Goal: Task Accomplishment & Management: Manage account settings

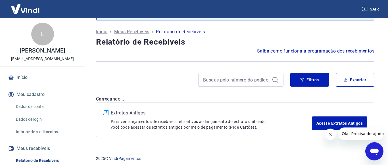
scroll to position [35, 0]
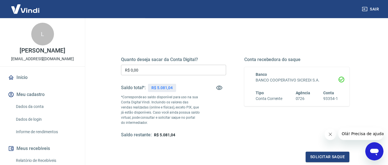
scroll to position [58, 0]
click at [151, 73] on input "R$ 0,00" at bounding box center [173, 69] width 105 height 11
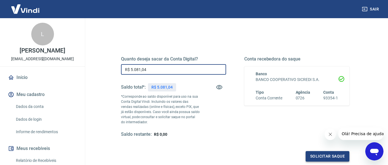
type input "R$ 5.081,04"
click at [330, 156] on button "Solicitar saque" at bounding box center [327, 156] width 44 height 11
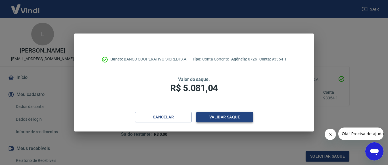
click at [219, 115] on button "Validar saque" at bounding box center [224, 117] width 57 height 11
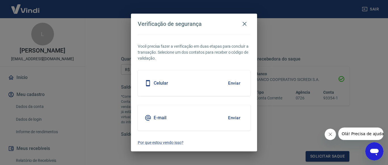
click at [231, 84] on button "Enviar" at bounding box center [234, 83] width 18 height 12
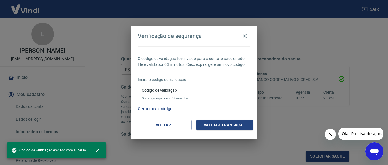
click at [199, 90] on input "Código de validação" at bounding box center [194, 90] width 112 height 11
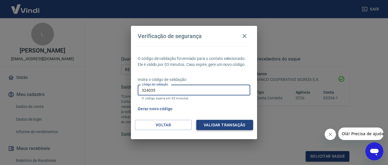
type input "324035"
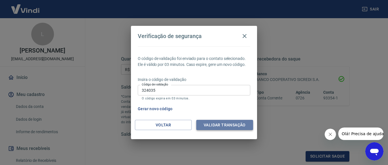
click at [240, 122] on button "Validar transação" at bounding box center [224, 125] width 57 height 11
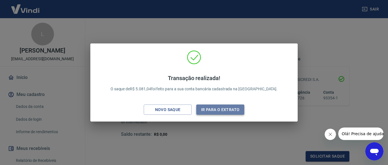
click at [224, 108] on button "Ir para o extrato" at bounding box center [220, 109] width 48 height 11
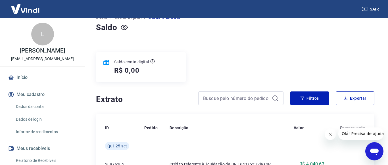
scroll to position [87, 0]
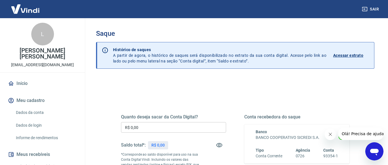
click at [341, 55] on p "Acessar extrato" at bounding box center [348, 56] width 30 height 6
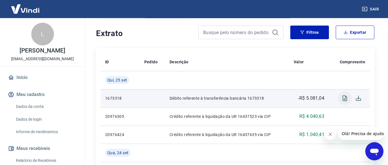
scroll to position [116, 0]
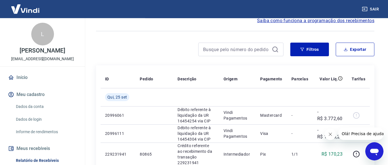
scroll to position [58, 0]
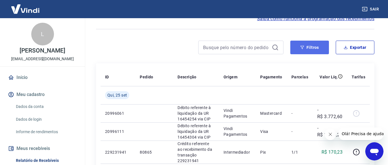
click at [314, 54] on button "Filtros" at bounding box center [309, 48] width 39 height 14
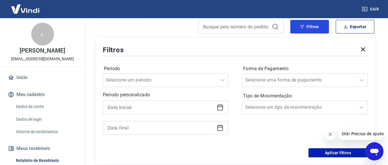
scroll to position [116, 0]
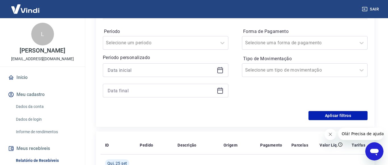
click at [221, 74] on icon at bounding box center [220, 70] width 7 height 7
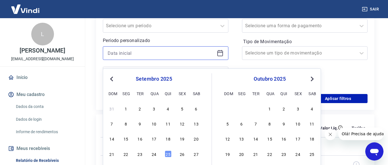
scroll to position [145, 0]
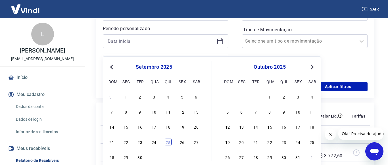
click at [168, 142] on div "25" at bounding box center [168, 141] width 7 height 7
type input "25/09/2025"
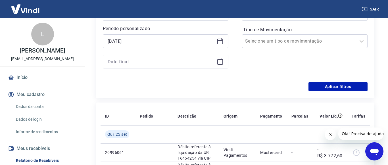
click at [219, 65] on icon at bounding box center [220, 61] width 7 height 7
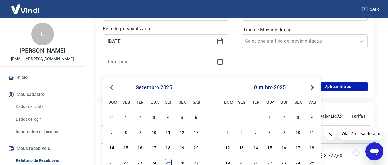
click at [168, 161] on div "25" at bounding box center [168, 162] width 7 height 7
type input "25/09/2025"
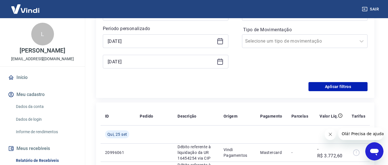
scroll to position [116, 0]
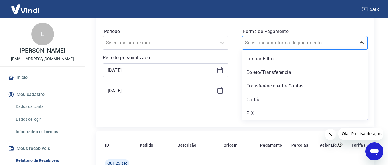
click at [362, 46] on icon at bounding box center [361, 42] width 7 height 7
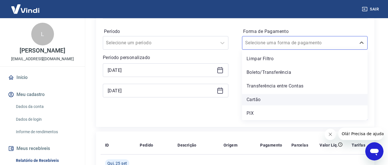
click at [261, 105] on div "Cartão" at bounding box center [304, 99] width 125 height 11
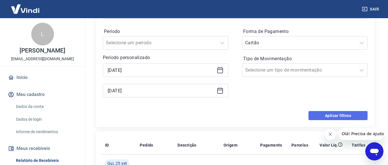
click at [322, 120] on button "Aplicar filtros" at bounding box center [337, 115] width 59 height 9
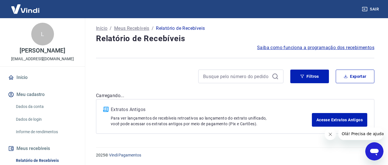
scroll to position [35, 0]
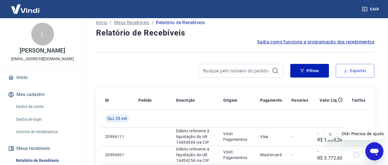
click at [355, 77] on button "Exportar" at bounding box center [354, 71] width 39 height 14
type input "25/09/2025"
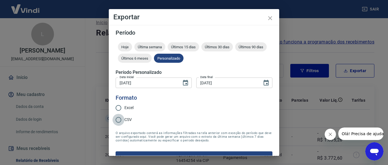
click at [118, 119] on input "CSV" at bounding box center [118, 120] width 12 height 12
radio input "true"
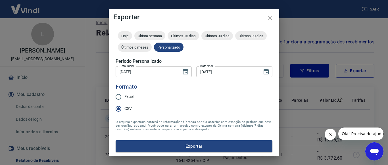
scroll to position [12, 0]
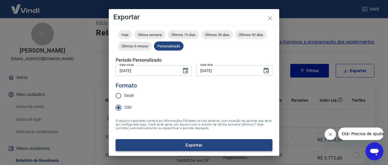
click at [190, 144] on button "Exportar" at bounding box center [194, 145] width 157 height 12
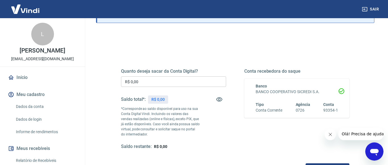
scroll to position [58, 0]
